Goal: Task Accomplishment & Management: Manage account settings

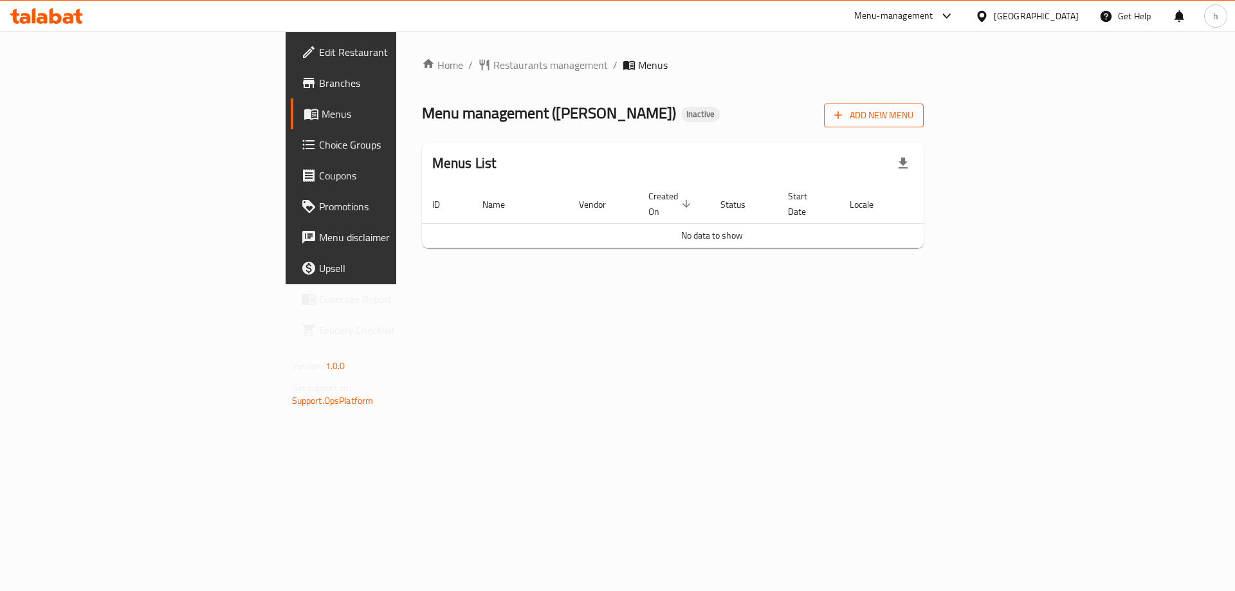
click at [845, 114] on icon "button" at bounding box center [838, 115] width 13 height 13
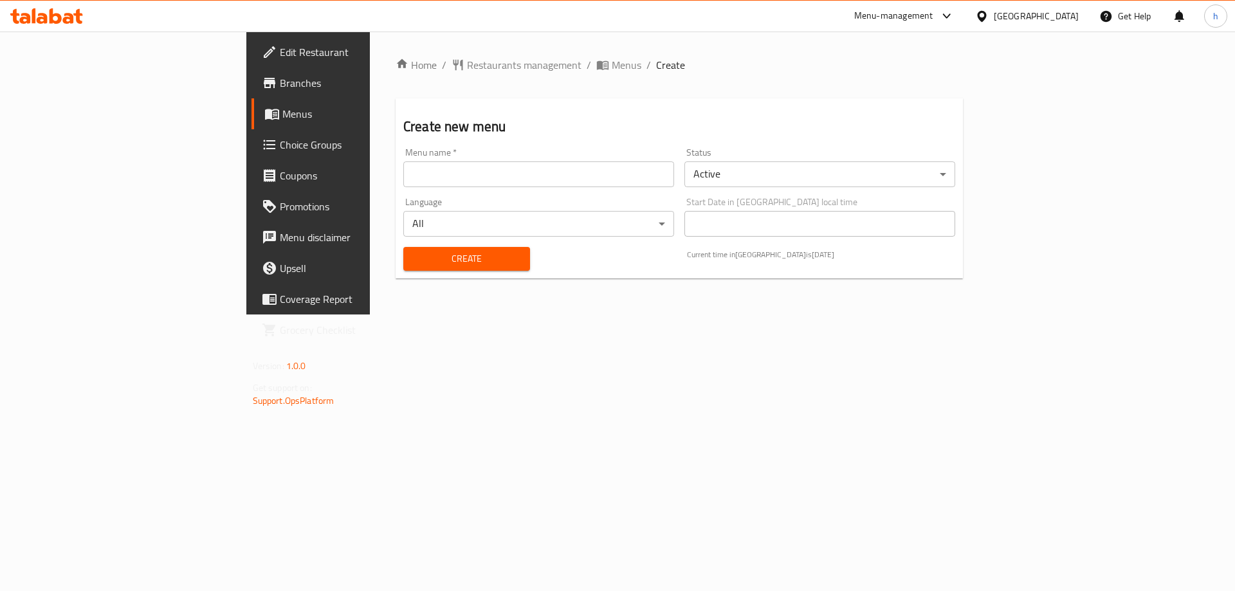
click at [398, 189] on div "Menu name   * Menu name *" at bounding box center [538, 168] width 281 height 50
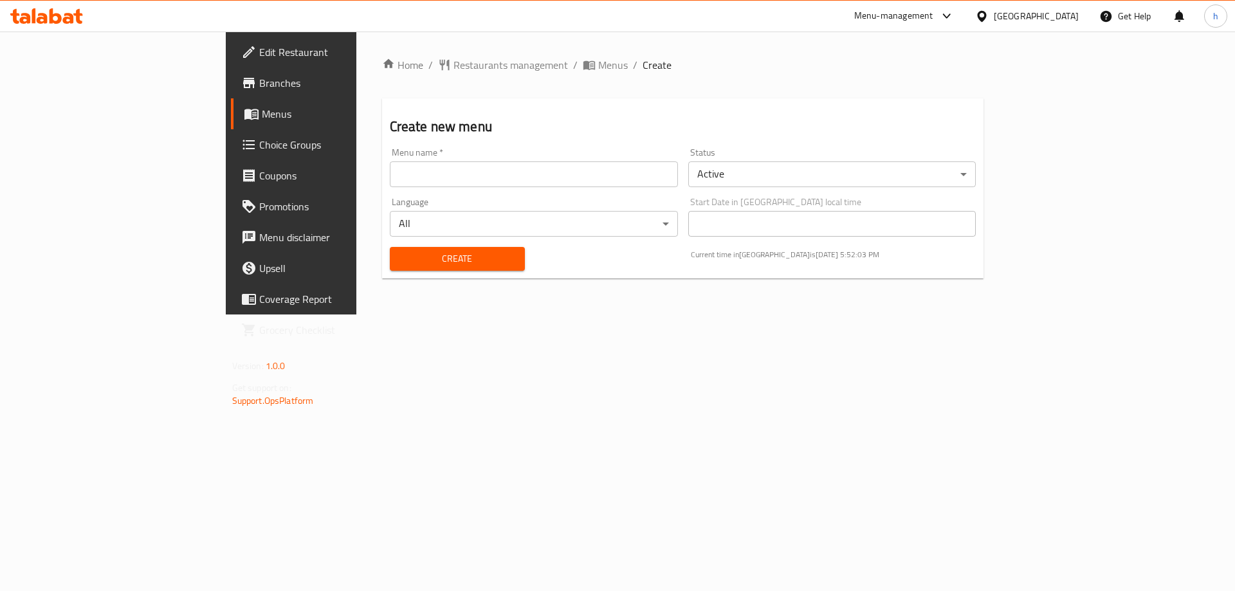
click at [390, 175] on input "text" at bounding box center [534, 174] width 288 height 26
type input "[DATE]"
click at [400, 258] on span "Create" at bounding box center [457, 259] width 115 height 16
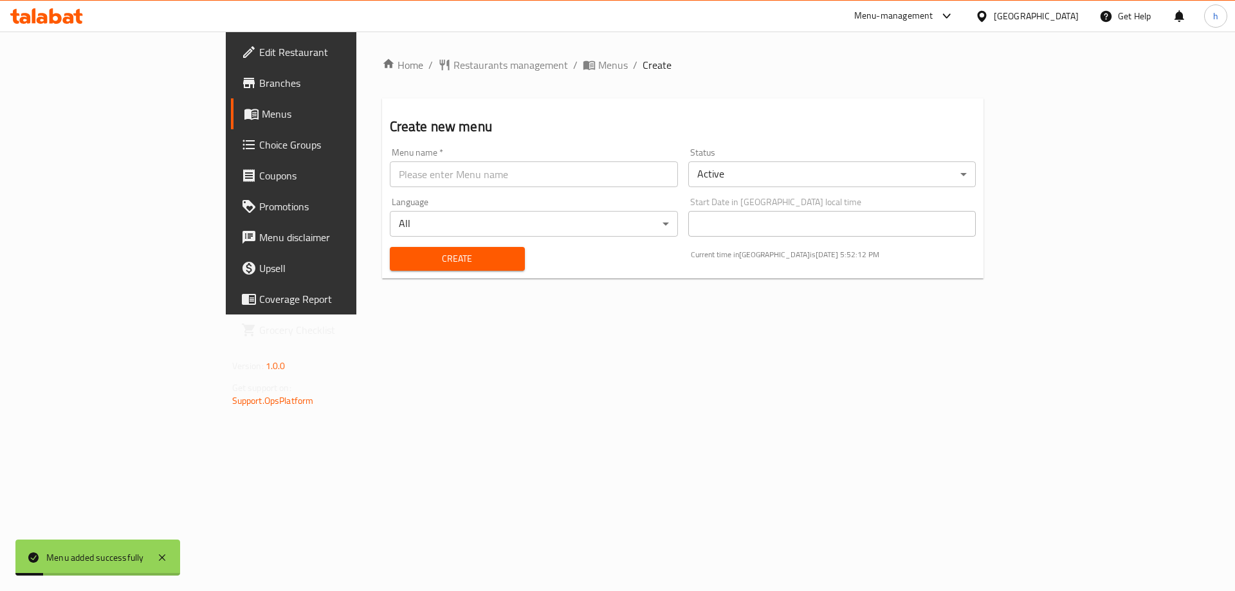
click at [262, 113] on span "Menus" at bounding box center [342, 113] width 160 height 15
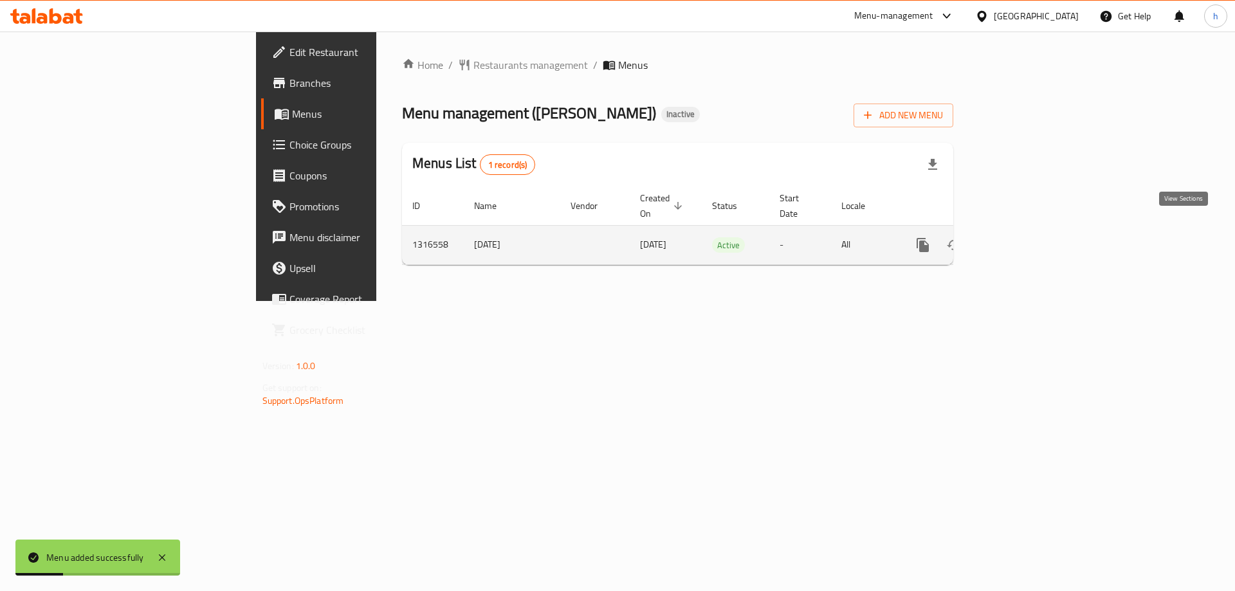
click at [1022, 239] on icon "enhanced table" at bounding box center [1016, 245] width 12 height 12
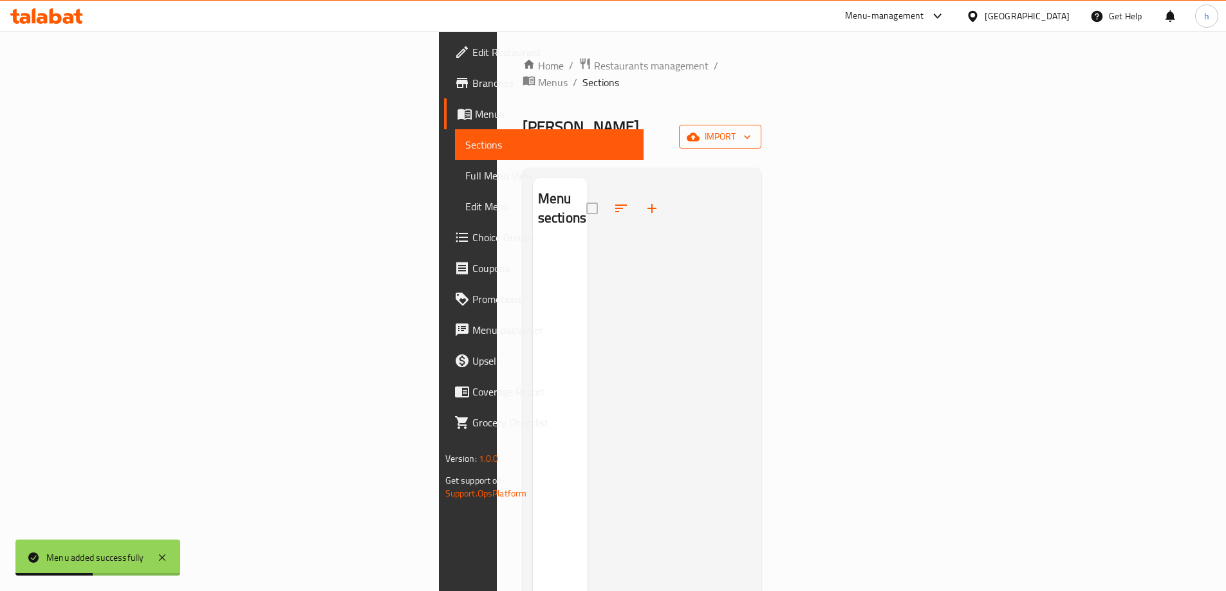
click at [761, 125] on button "import" at bounding box center [720, 137] width 82 height 24
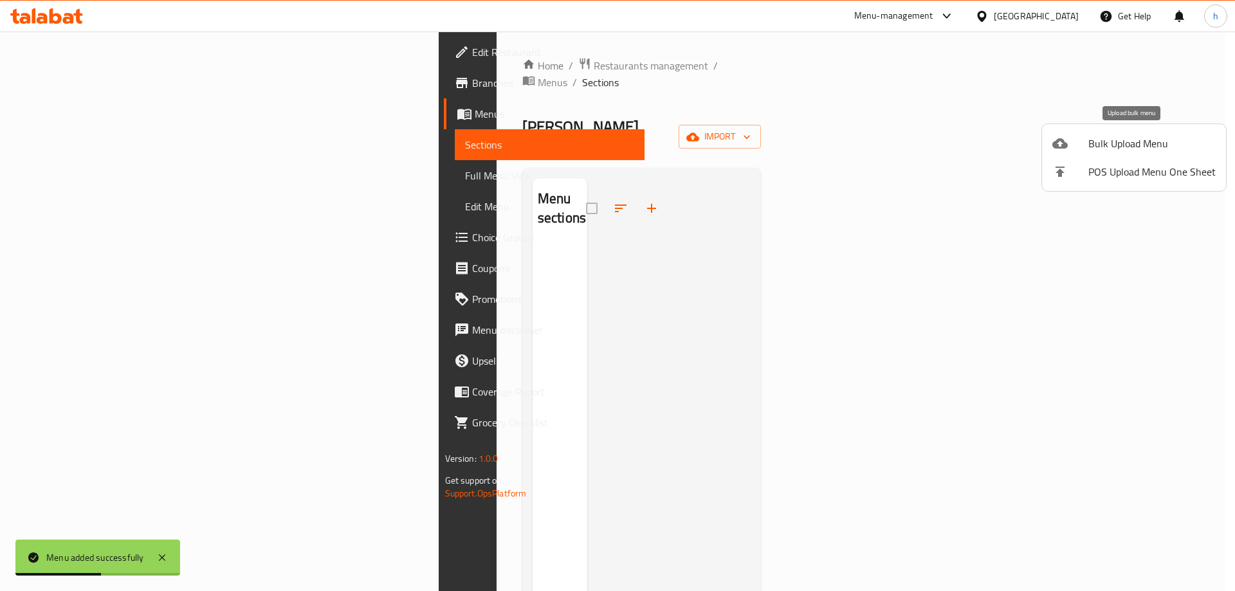
click at [1107, 138] on span "Bulk Upload Menu" at bounding box center [1152, 143] width 127 height 15
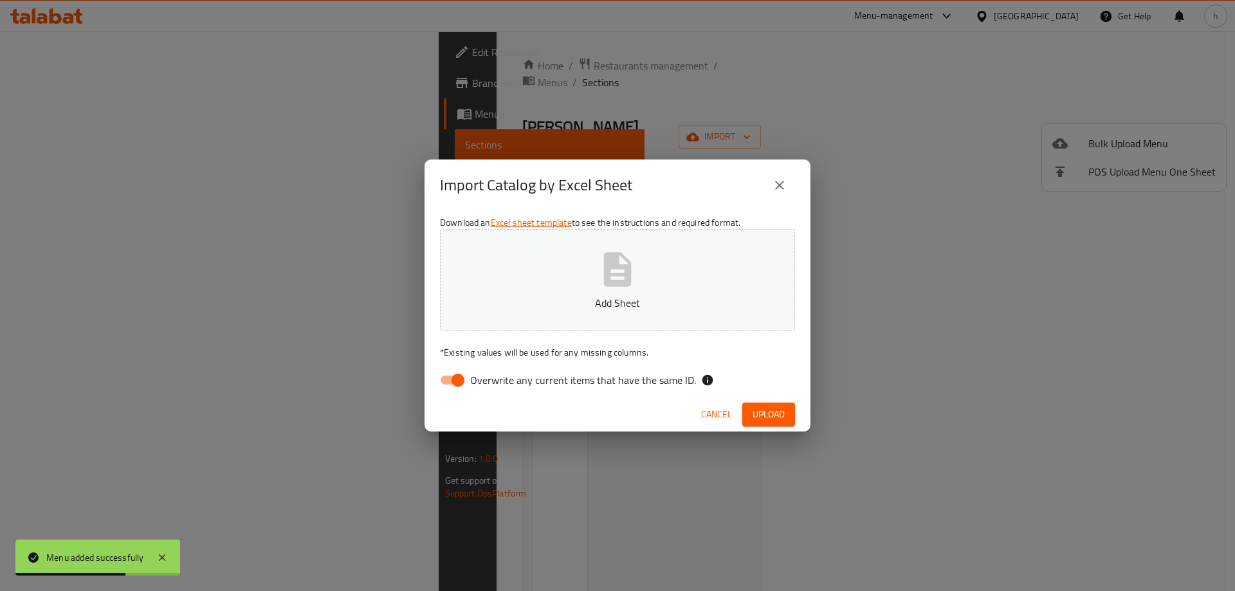
click at [448, 380] on input "Overwrite any current items that have the same ID." at bounding box center [457, 380] width 73 height 24
checkbox input "false"
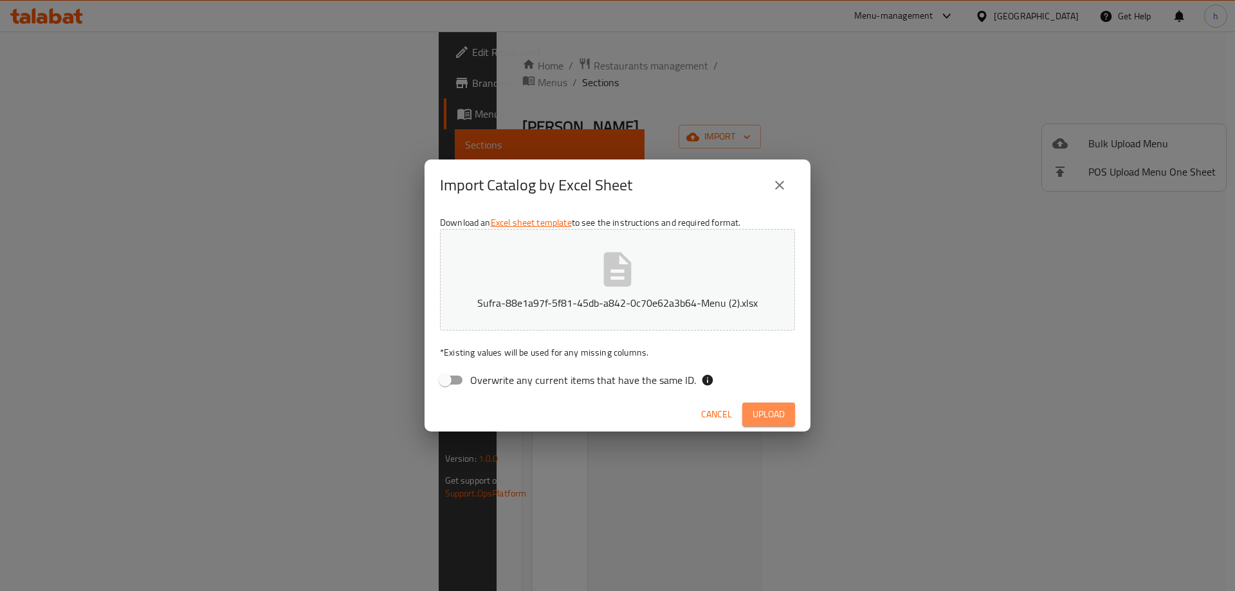
click at [762, 410] on span "Upload" at bounding box center [769, 415] width 32 height 16
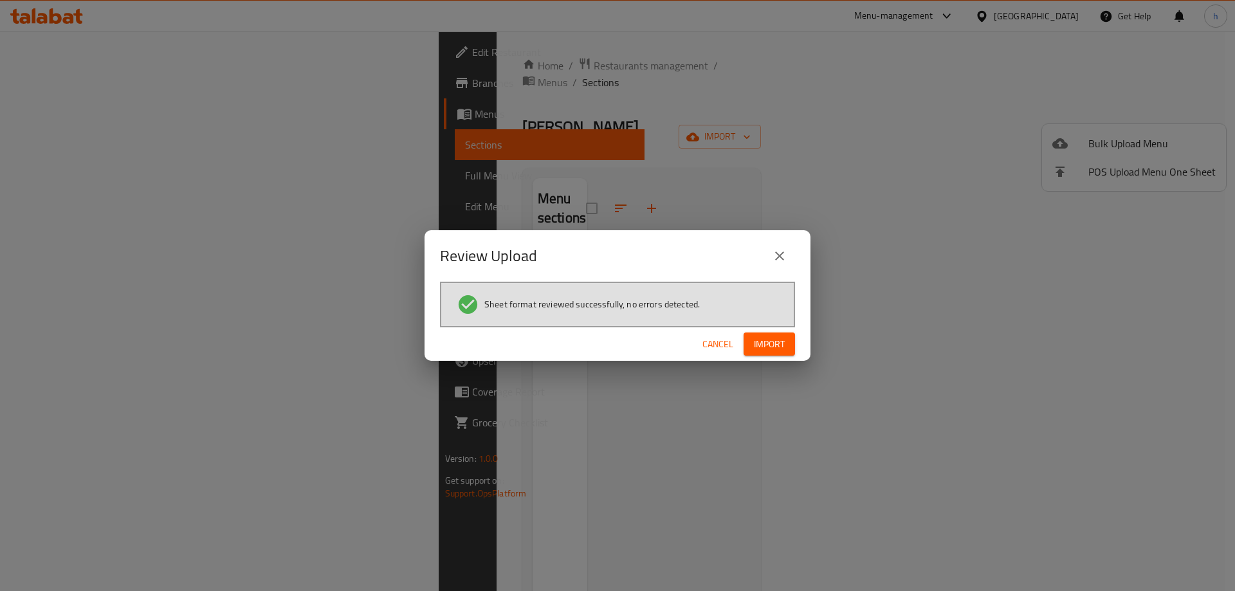
click at [768, 345] on span "Import" at bounding box center [769, 344] width 31 height 16
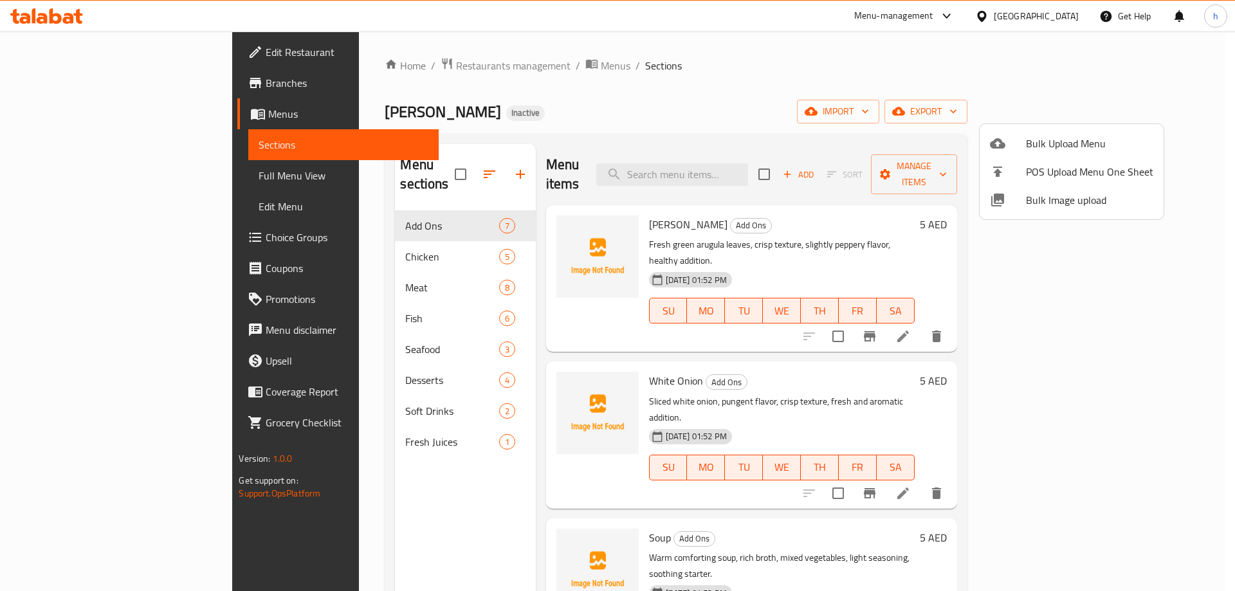
click at [71, 179] on div at bounding box center [617, 295] width 1235 height 591
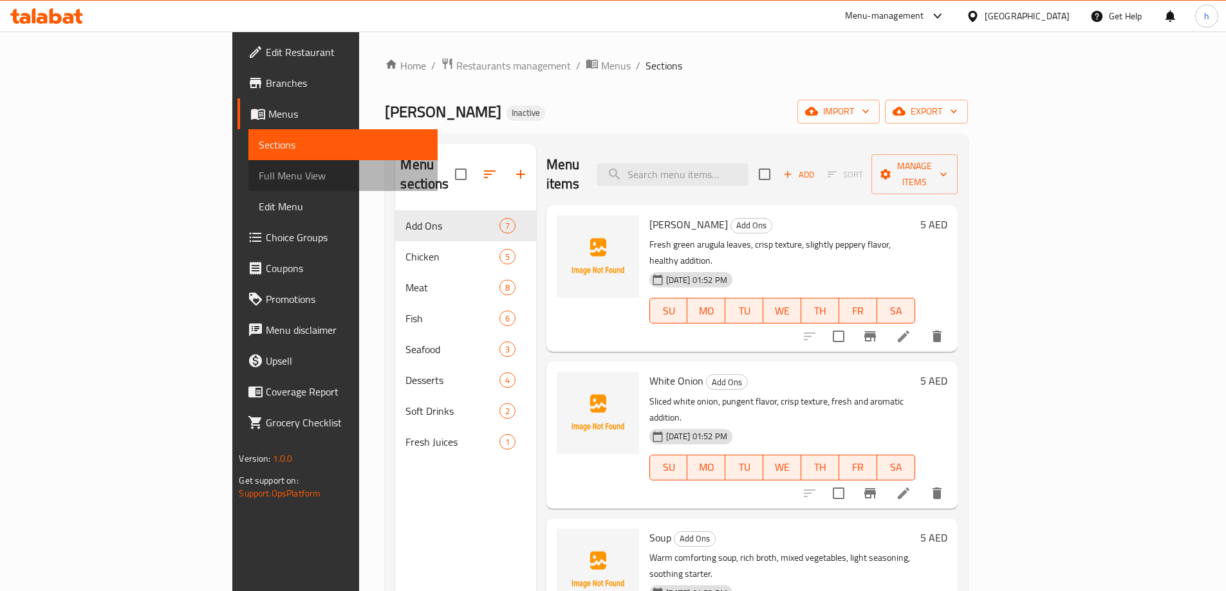
click at [259, 179] on span "Full Menu View" at bounding box center [343, 175] width 168 height 15
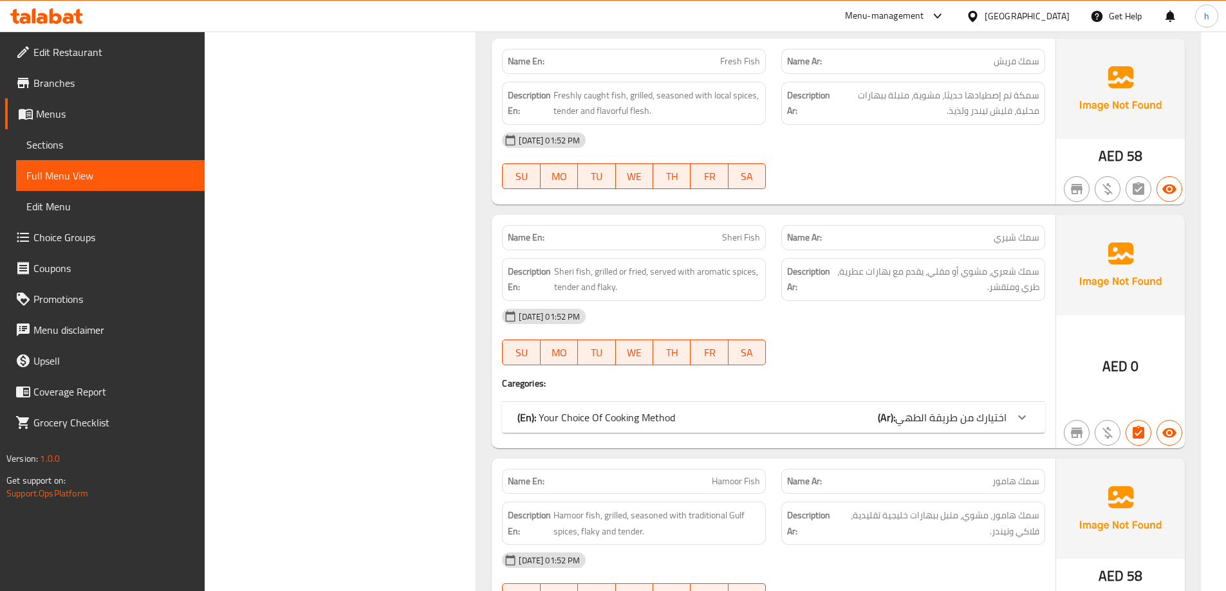
scroll to position [4246, 0]
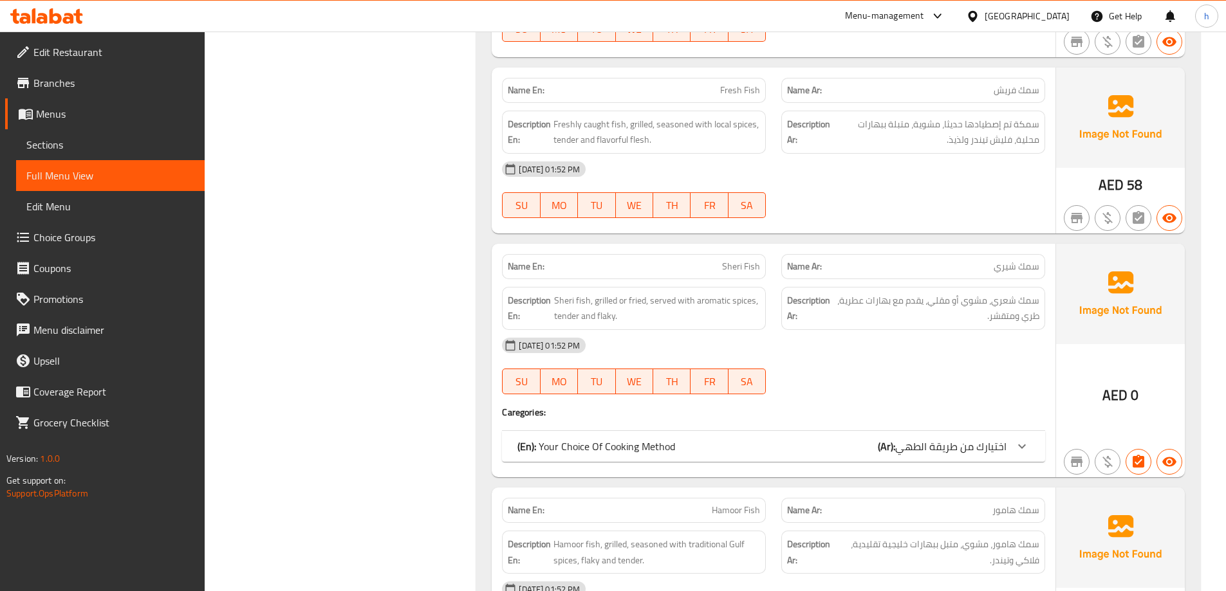
click at [979, 443] on span "اختيارك من طريقة الطهي" at bounding box center [950, 446] width 111 height 19
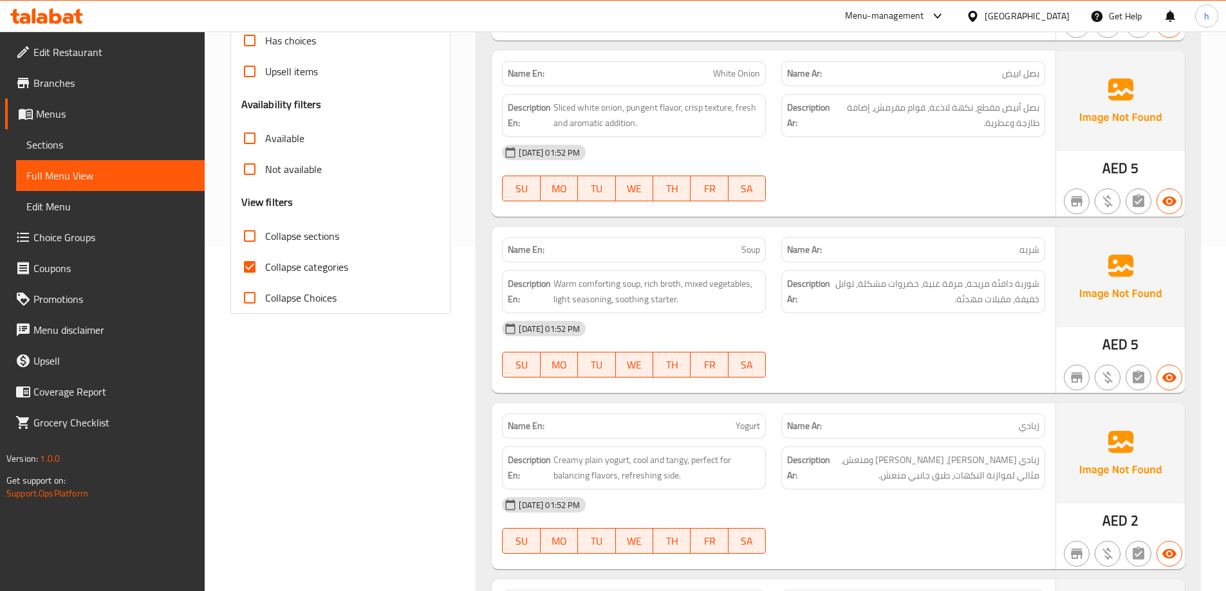
scroll to position [314, 0]
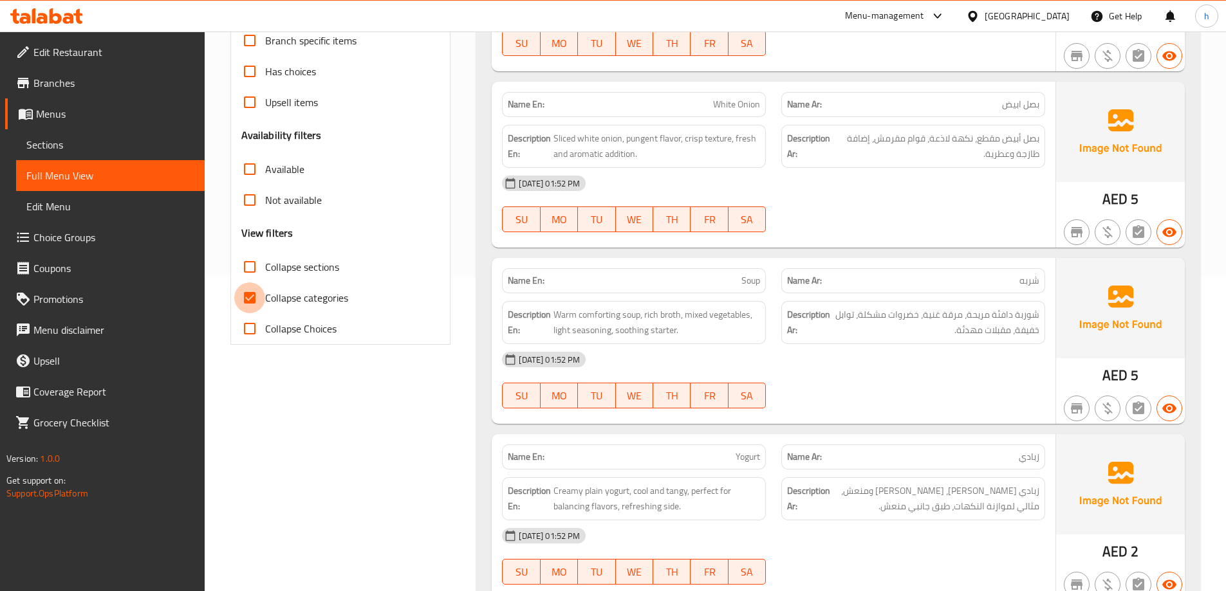
click at [250, 291] on input "Collapse categories" at bounding box center [249, 297] width 31 height 31
checkbox input "false"
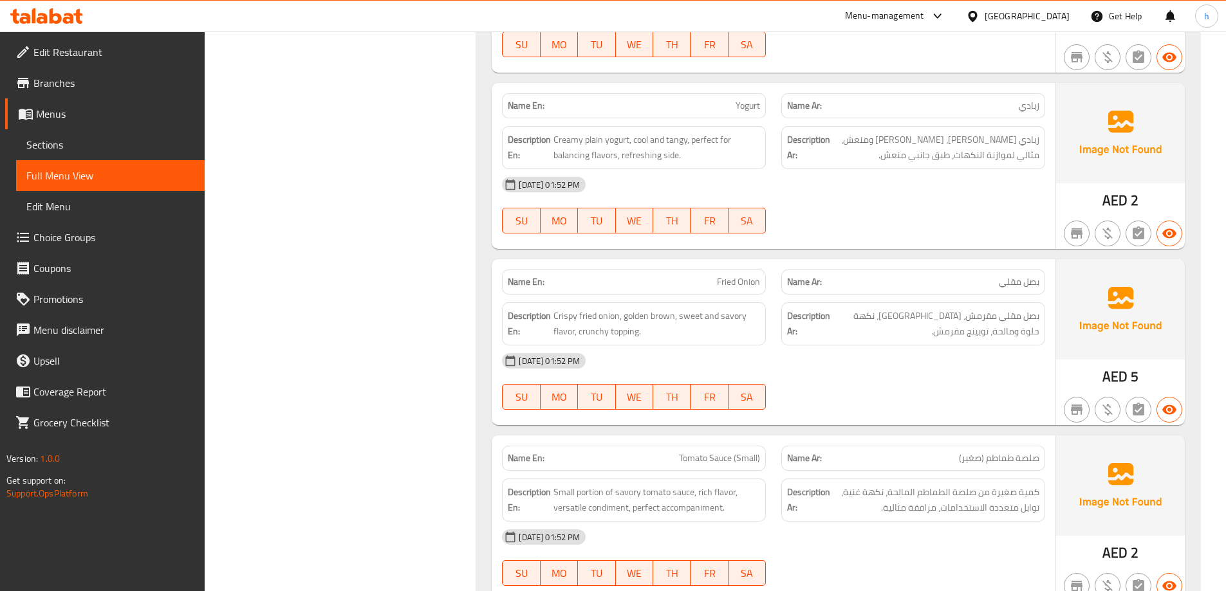
scroll to position [34, 0]
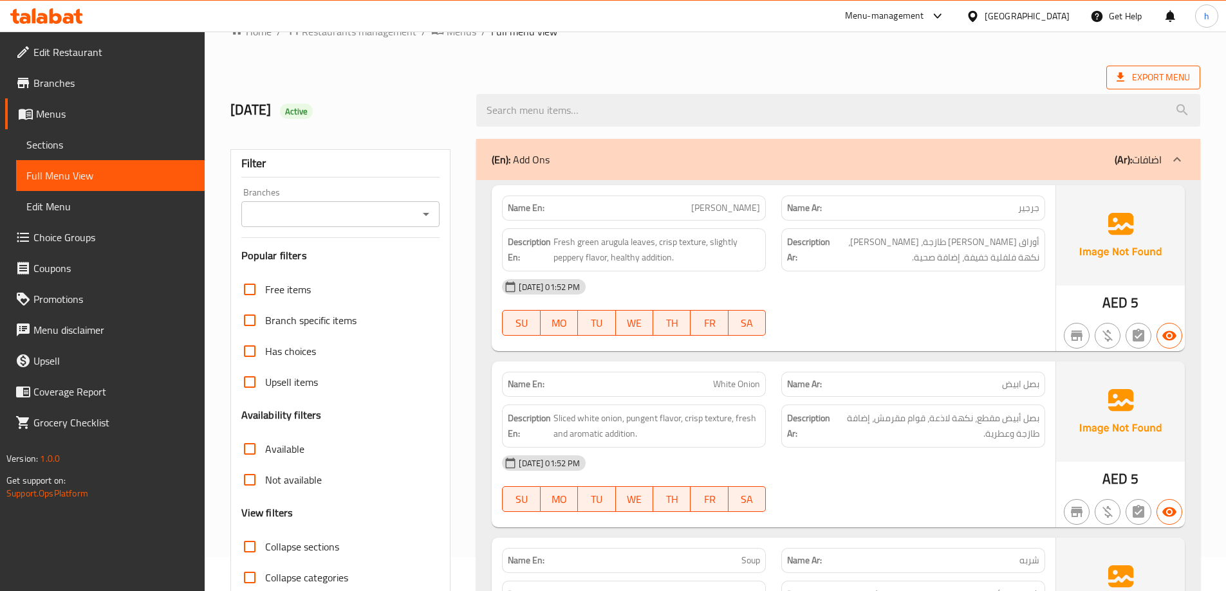
click at [1162, 80] on span "Export Menu" at bounding box center [1152, 77] width 73 height 16
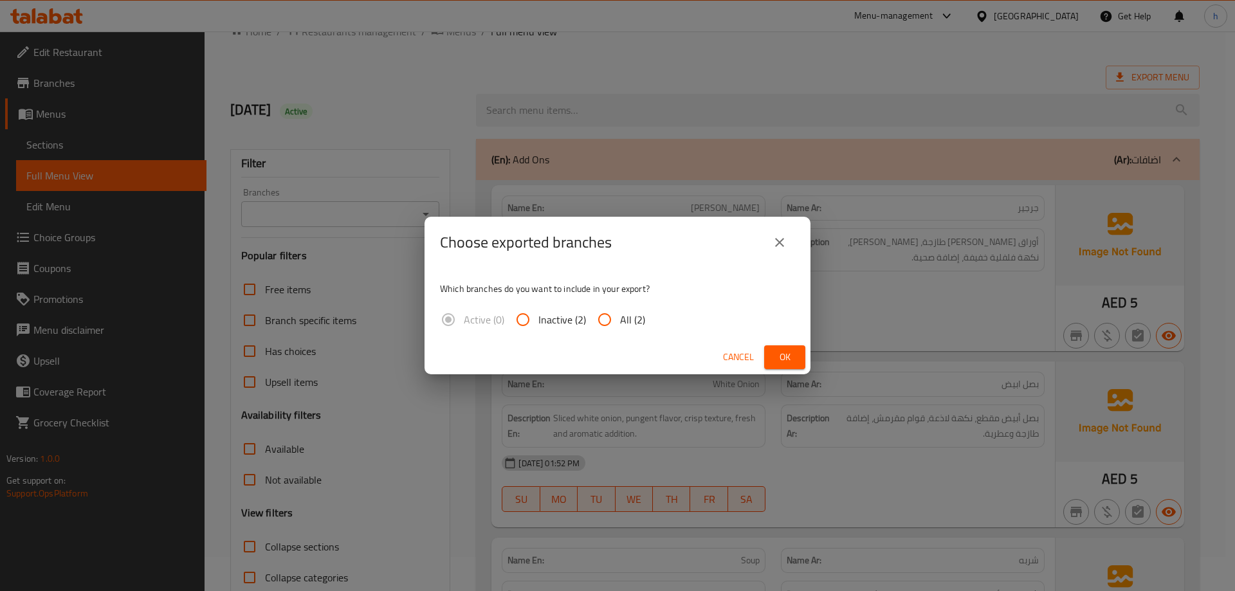
click at [644, 322] on div "Active (0) Inactive (2) All (2)" at bounding box center [548, 319] width 216 height 31
click at [620, 320] on span "All (2)" at bounding box center [632, 319] width 25 height 15
click at [620, 320] on input "All (2)" at bounding box center [604, 319] width 31 height 31
radio input "true"
click at [775, 357] on span "Ok" at bounding box center [785, 357] width 21 height 16
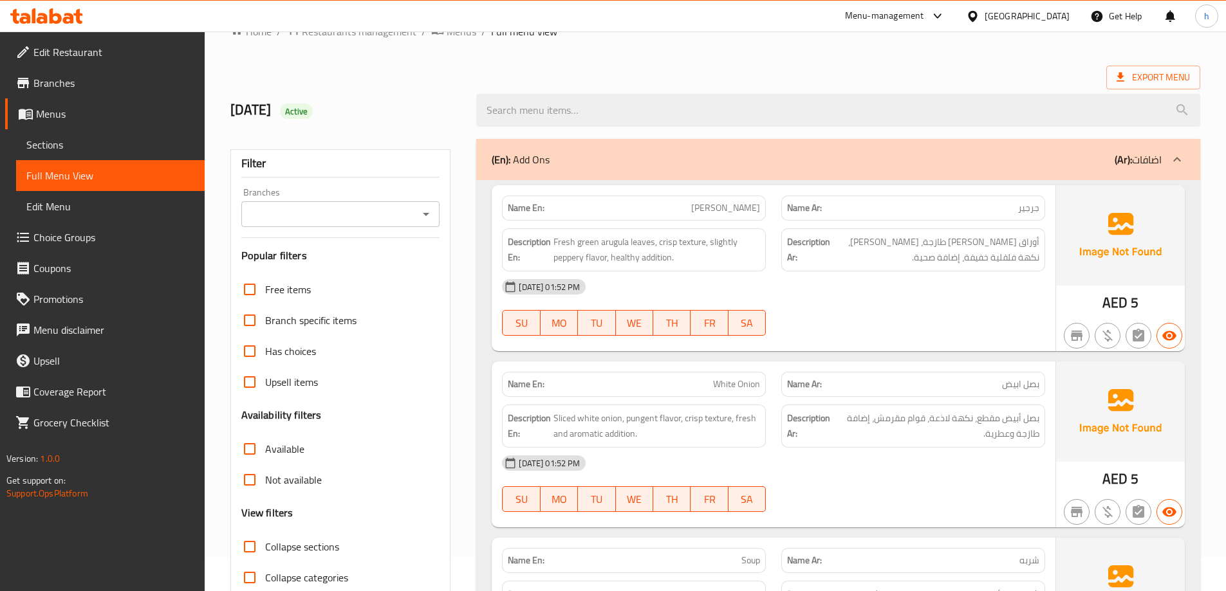
click at [60, 89] on span "Branches" at bounding box center [113, 82] width 161 height 15
